Goal: Navigation & Orientation: Find specific page/section

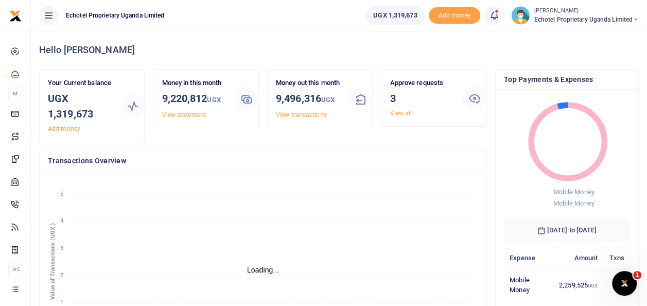
scroll to position [309, 0]
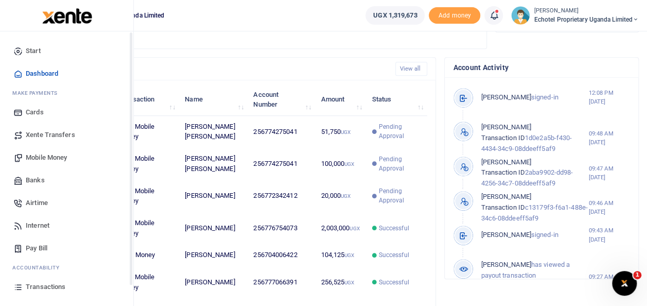
click at [39, 286] on span "Transactions" at bounding box center [46, 286] width 40 height 10
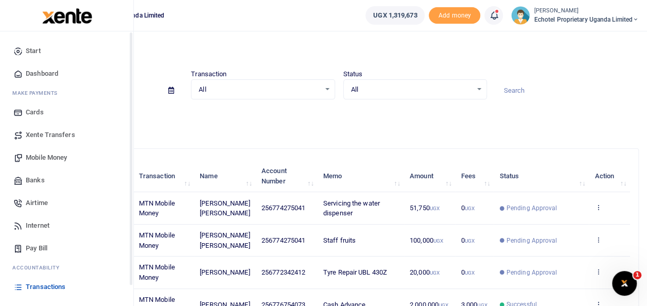
click at [45, 287] on span "Transactions" at bounding box center [46, 286] width 40 height 10
